Goal: Find specific page/section: Find specific page/section

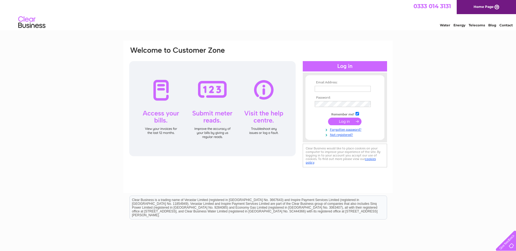
type input "[EMAIL_ADDRESS][DOMAIN_NAME]"
click at [347, 123] on input "submit" at bounding box center [344, 122] width 33 height 8
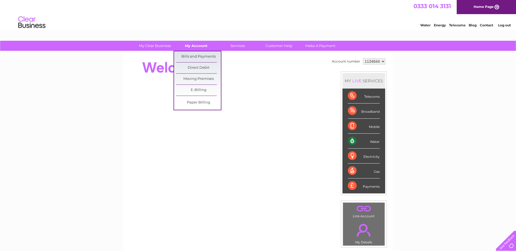
click at [202, 45] on link "My Account" at bounding box center [196, 46] width 45 height 10
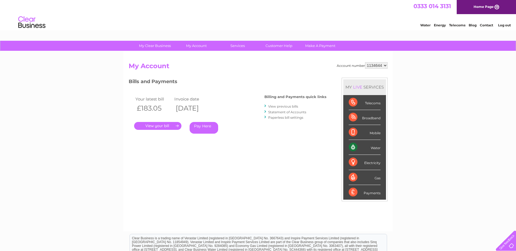
click at [158, 126] on link "." at bounding box center [157, 126] width 47 height 8
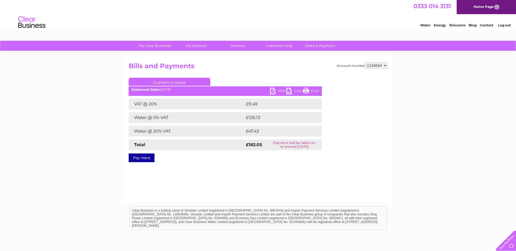
click at [282, 91] on link "PDF" at bounding box center [278, 92] width 16 height 8
